Goal: Task Accomplishment & Management: Use online tool/utility

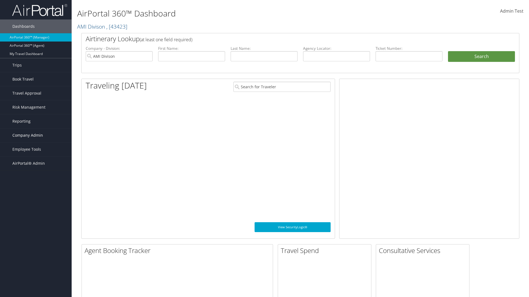
click at [36, 135] on span "Company Admin" at bounding box center [27, 136] width 31 height 14
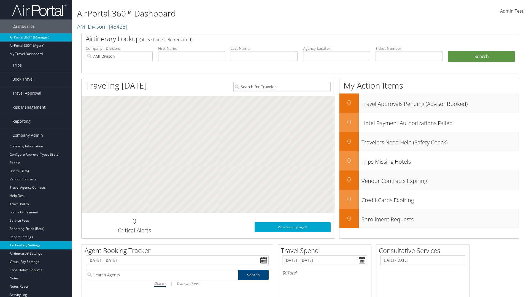
click at [36, 246] on link "Technology Settings" at bounding box center [36, 245] width 72 height 8
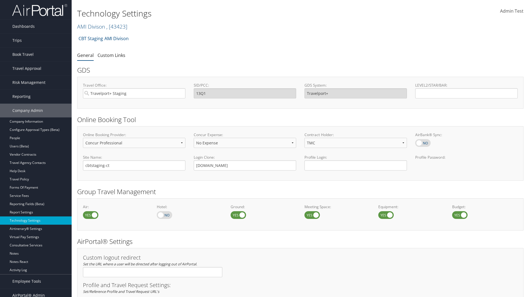
select select "4"
click at [111, 55] on link "Custom Links" at bounding box center [111, 55] width 28 height 6
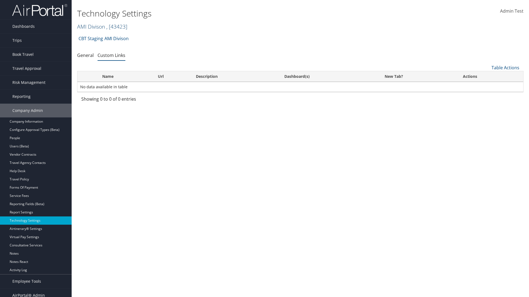
click at [91, 26] on link "AMI Divison , [ 43423 ]" at bounding box center [102, 26] width 50 height 7
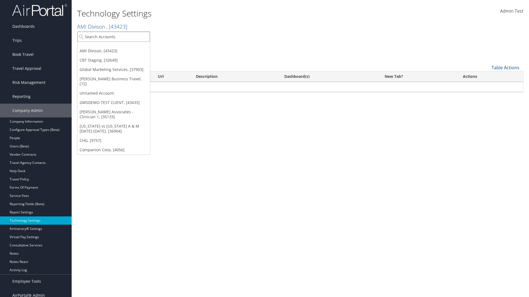
click at [113, 37] on input "search" at bounding box center [113, 37] width 72 height 10
type input "CBTSTG"
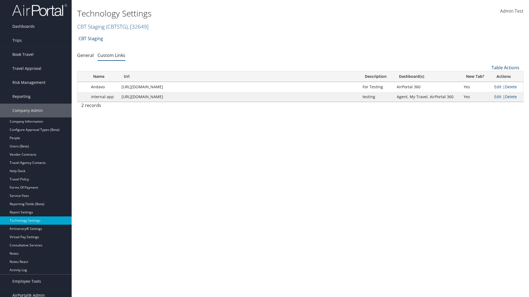
click at [505, 68] on link "Table Actions" at bounding box center [505, 68] width 28 height 6
click at [487, 76] on link "New Record" at bounding box center [487, 76] width 72 height 9
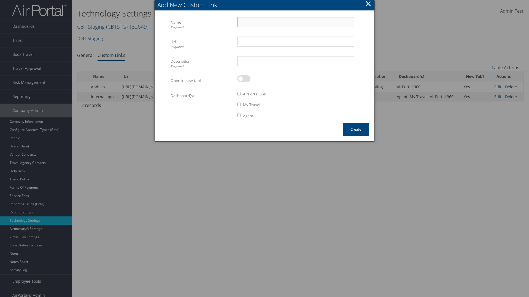
click at [295, 22] on input "Name Required" at bounding box center [295, 22] width 117 height 10
type input "Auto Test"
click at [295, 42] on input "Url Required" at bounding box center [295, 42] width 117 height 10
type input "https://staging.cbtat.com/client/technology/quicklinks"
click at [295, 61] on input "Description Required" at bounding box center [295, 61] width 117 height 10
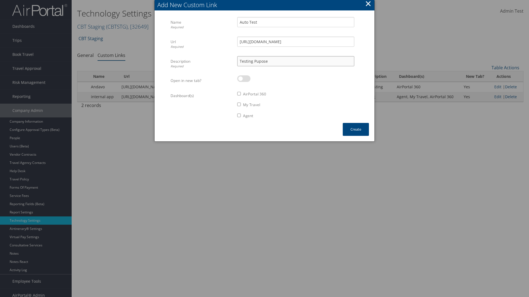
type input "Testing Pupose"
click at [244, 79] on label at bounding box center [243, 78] width 13 height 7
click at [243, 79] on input "checkbox" at bounding box center [242, 80] width 4 height 4
checkbox input "true"
click at [255, 94] on label "AirPortal 360" at bounding box center [254, 94] width 23 height 6
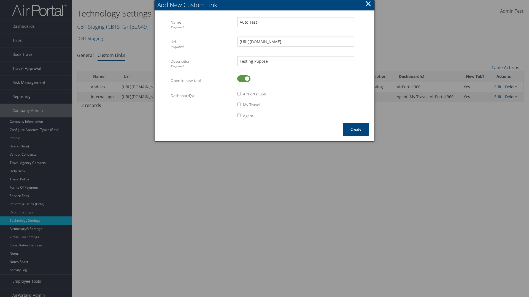
click at [241, 94] on input "AirPortal 360" at bounding box center [239, 94] width 4 height 4
checkbox input "true"
click at [252, 105] on label "My Travel" at bounding box center [251, 105] width 17 height 6
click at [241, 105] on input "My Travel" at bounding box center [239, 105] width 4 height 4
checkbox input "true"
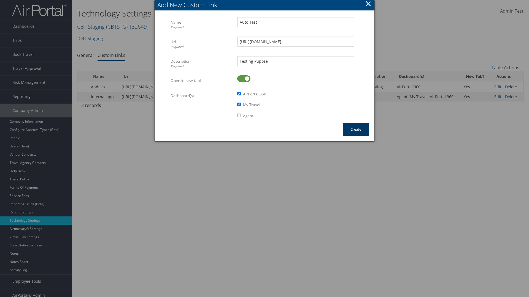
click at [356, 129] on button "Create" at bounding box center [356, 129] width 26 height 13
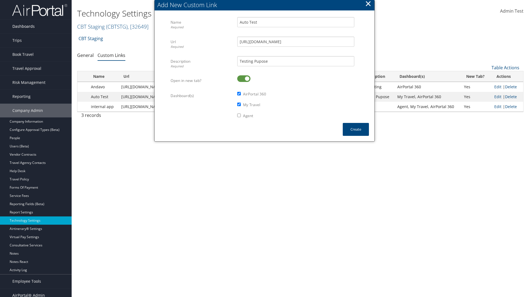
click at [36, 26] on link "Dashboards" at bounding box center [36, 27] width 72 height 14
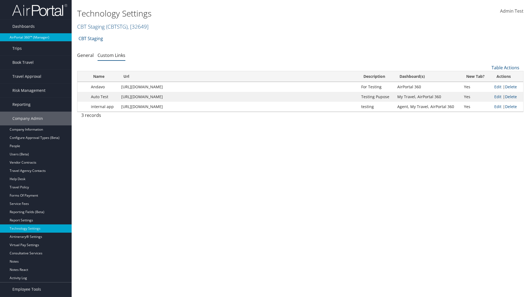
click at [36, 37] on link "AirPortal 360™ (Manager)" at bounding box center [36, 37] width 72 height 8
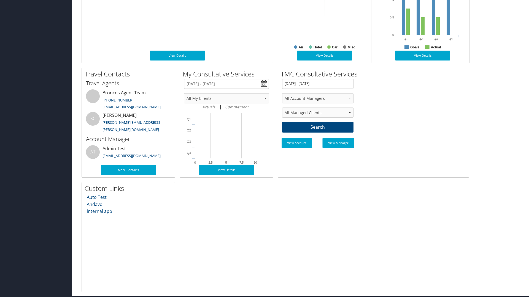
scroll to position [291, 0]
click at [96, 197] on link "Auto Test" at bounding box center [97, 197] width 20 height 6
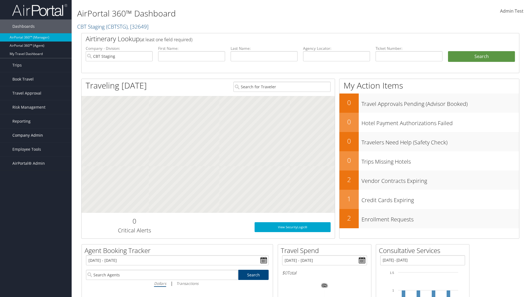
click at [36, 135] on span "Company Admin" at bounding box center [27, 136] width 31 height 14
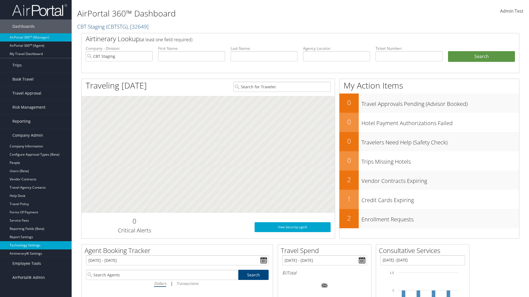
click at [36, 246] on link "Technology Settings" at bounding box center [36, 245] width 72 height 8
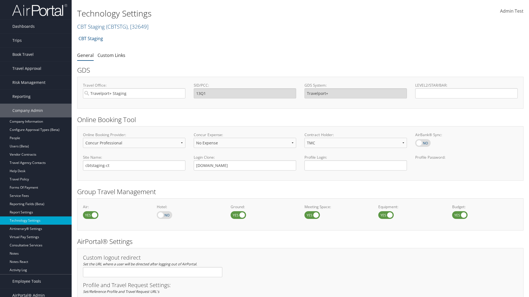
select select "4"
click at [111, 55] on link "Custom Links" at bounding box center [111, 55] width 28 height 6
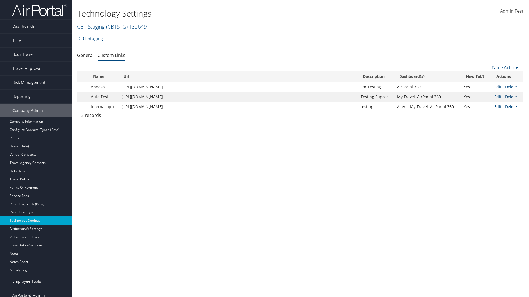
click at [511, 97] on link "Delete" at bounding box center [511, 96] width 12 height 5
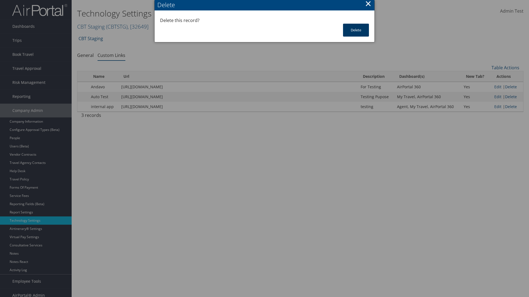
click at [356, 30] on button "Delete" at bounding box center [356, 30] width 26 height 13
